Goal: Information Seeking & Learning: Learn about a topic

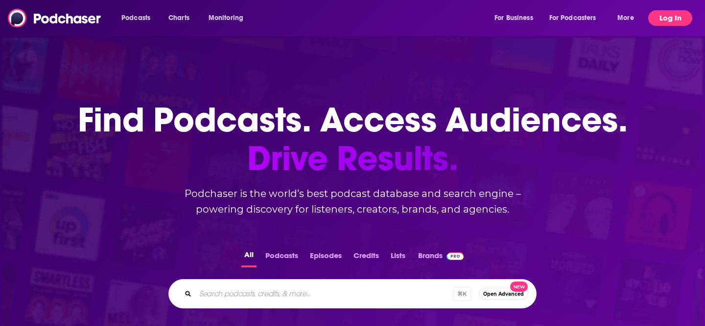
click at [677, 23] on button "Log In" at bounding box center [670, 18] width 44 height 16
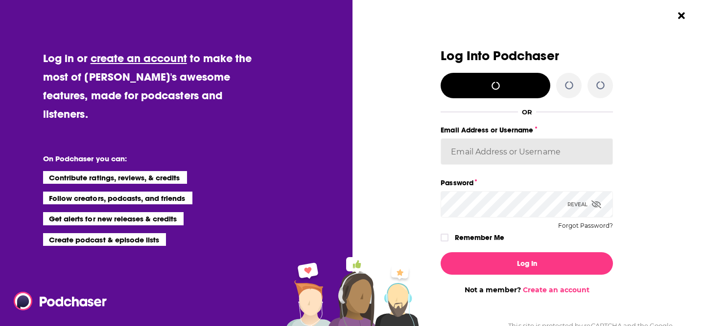
type input "[EMAIL_ADDRESS][DOMAIN_NAME]"
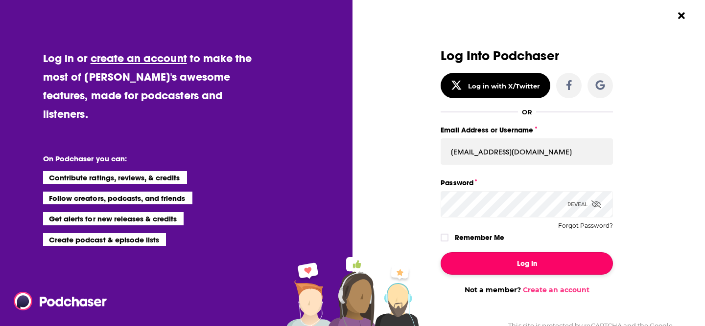
click at [521, 258] on button "Log In" at bounding box center [526, 263] width 172 height 23
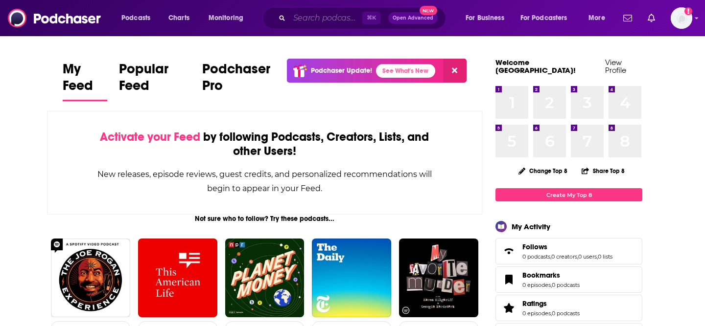
click at [327, 18] on input "Search podcasts, credits, & more..." at bounding box center [325, 18] width 73 height 16
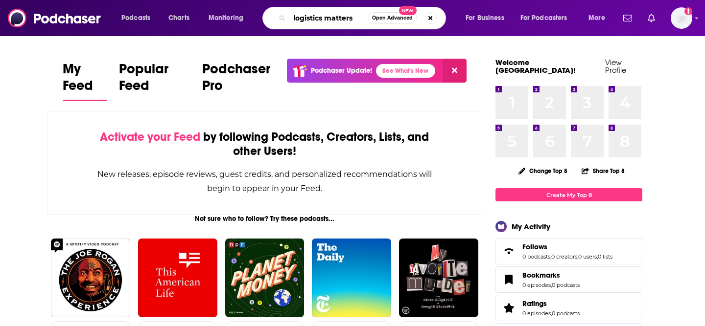
type input "logistics matters"
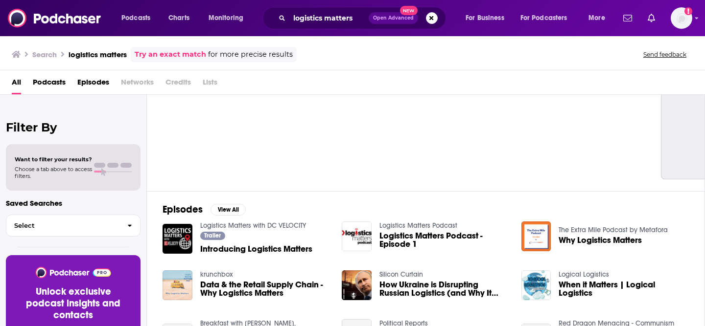
scroll to position [41, 0]
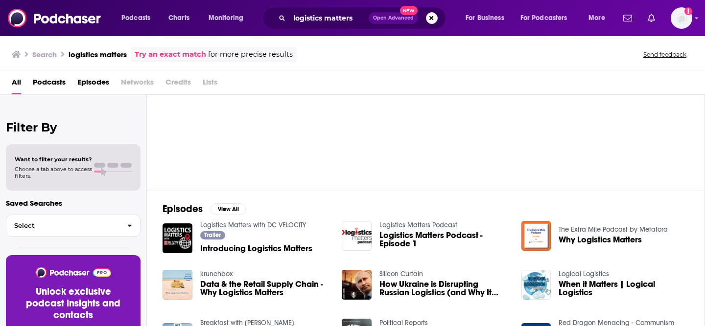
click at [245, 251] on span "Introducing Logistics Matters" at bounding box center [256, 249] width 112 height 8
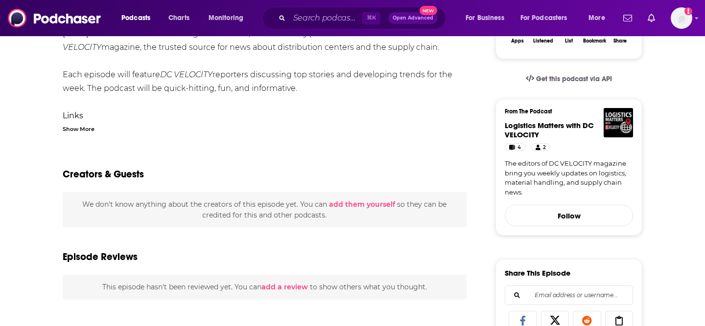
scroll to position [205, 0]
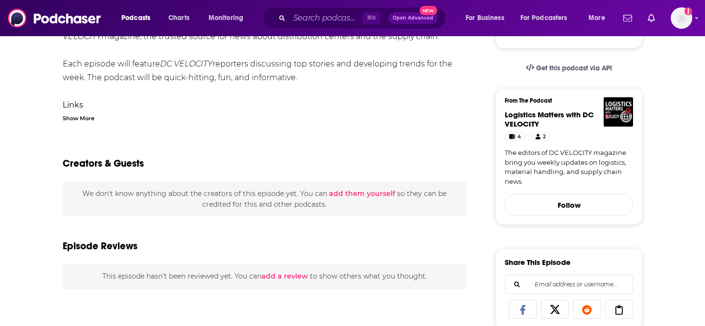
click at [91, 119] on div "Show More" at bounding box center [79, 117] width 32 height 9
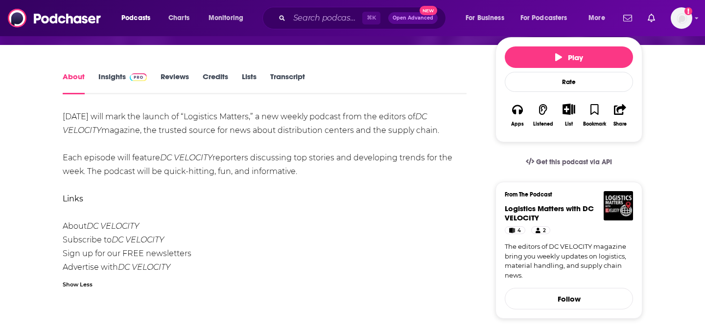
scroll to position [93, 0]
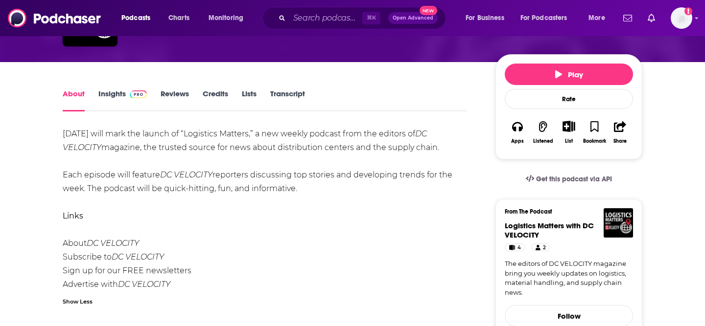
click at [123, 93] on link "Insights" at bounding box center [122, 100] width 48 height 23
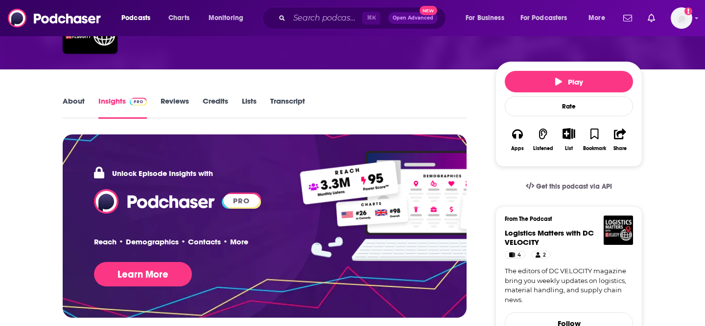
scroll to position [86, 0]
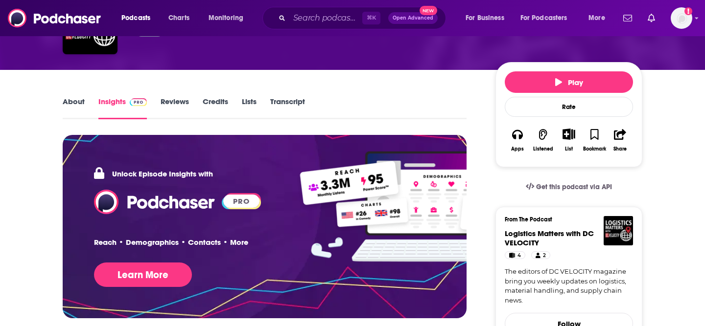
click at [164, 106] on link "Reviews" at bounding box center [174, 108] width 28 height 23
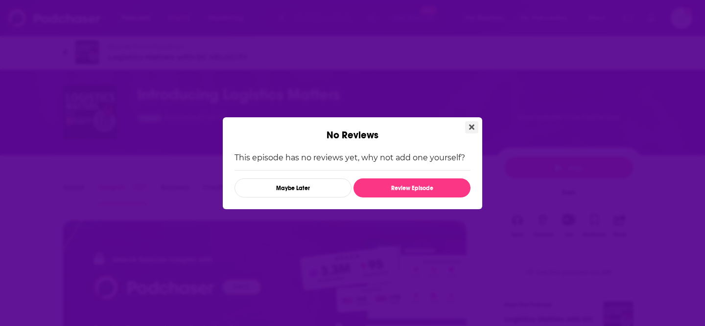
click at [472, 124] on icon "Close" at bounding box center [471, 127] width 5 height 8
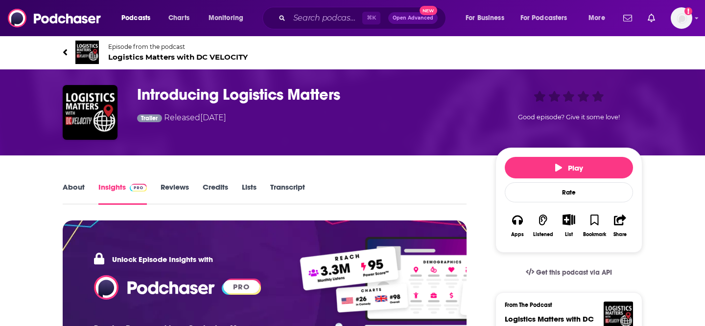
click at [120, 187] on link "Insights" at bounding box center [122, 194] width 48 height 23
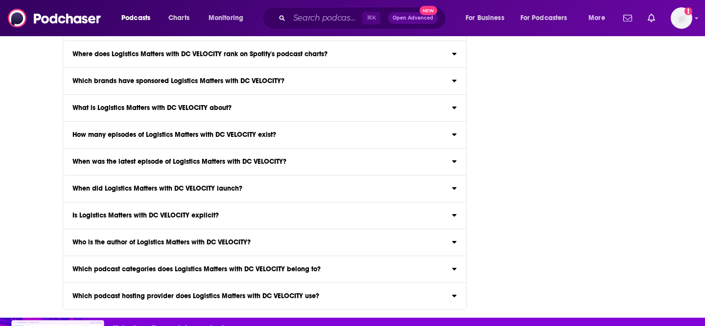
scroll to position [909, 0]
